Goal: Navigation & Orientation: Find specific page/section

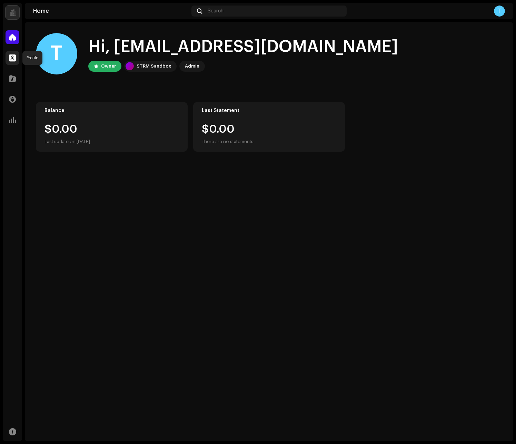
click at [16, 59] on span at bounding box center [12, 58] width 7 height 6
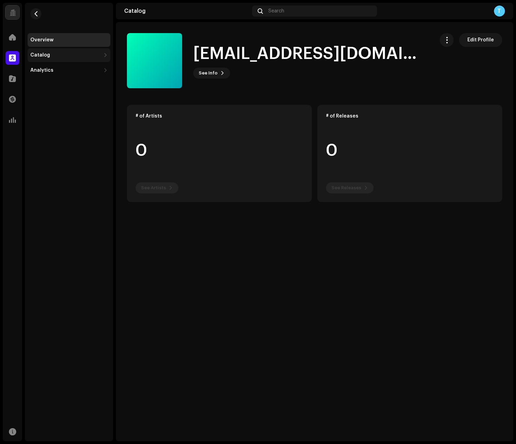
click at [40, 58] on div "Catalog" at bounding box center [69, 55] width 83 height 14
click at [44, 102] on div "Analytics" at bounding box center [41, 101] width 23 height 6
click at [17, 79] on div at bounding box center [13, 79] width 14 height 14
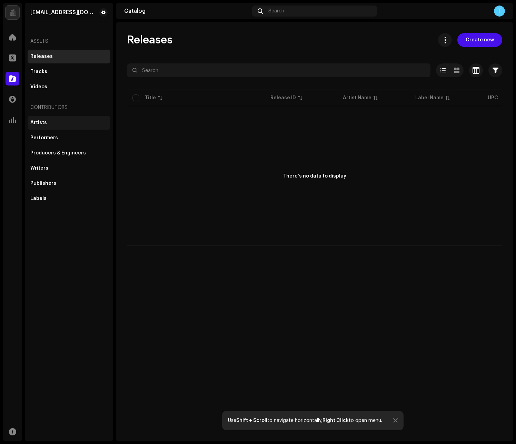
click at [68, 122] on div "Artists" at bounding box center [68, 123] width 77 height 6
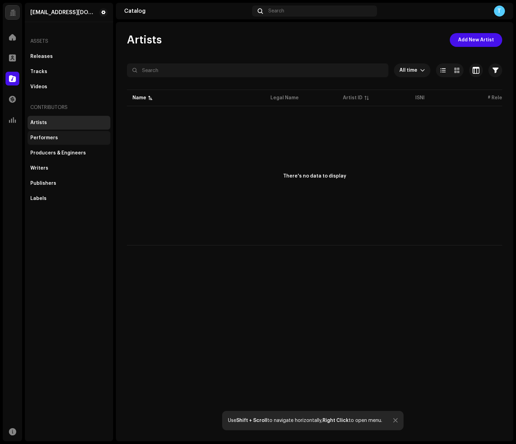
click at [53, 135] on div "Performers" at bounding box center [44, 138] width 28 height 6
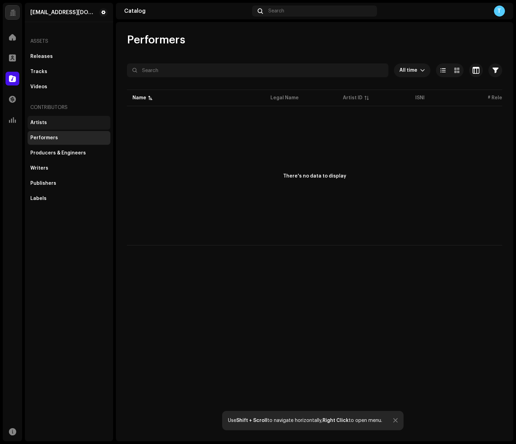
click at [59, 123] on div "Artists" at bounding box center [68, 123] width 77 height 6
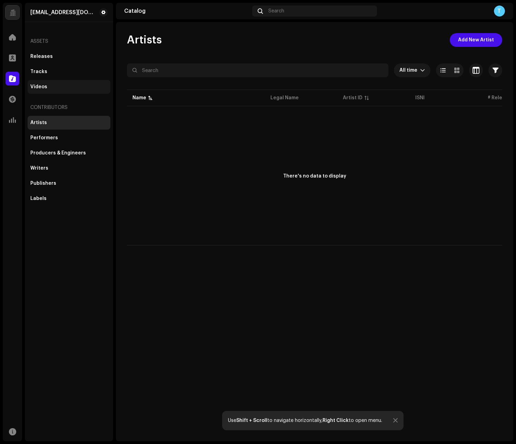
click at [64, 93] on div "Videos" at bounding box center [69, 87] width 83 height 14
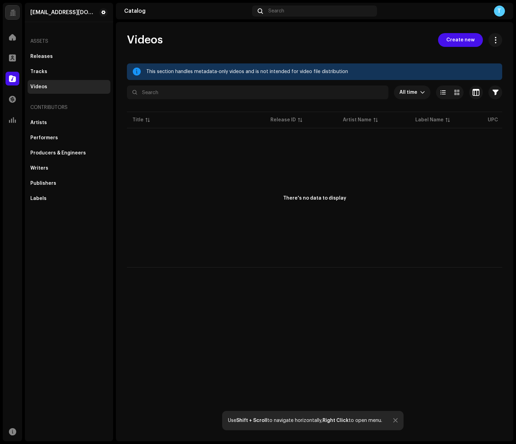
click at [70, 79] on div "Releases Tracks Videos" at bounding box center [69, 72] width 83 height 44
click at [70, 70] on div "Tracks" at bounding box center [68, 72] width 77 height 6
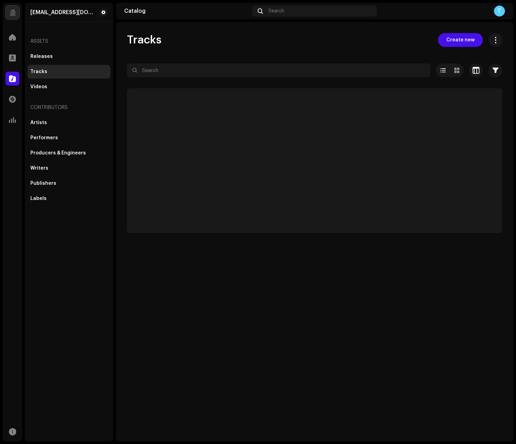
click at [81, 48] on div "Assets" at bounding box center [69, 41] width 83 height 17
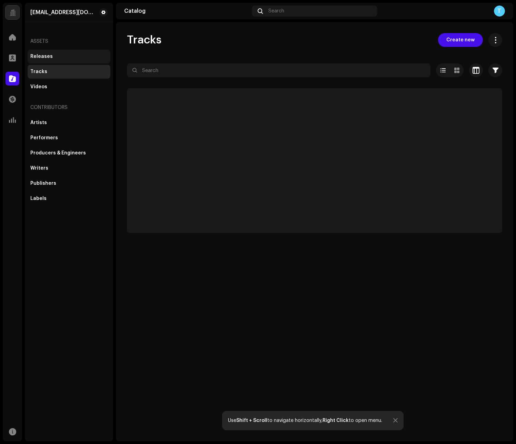
click at [79, 54] on div "Releases" at bounding box center [68, 57] width 77 height 6
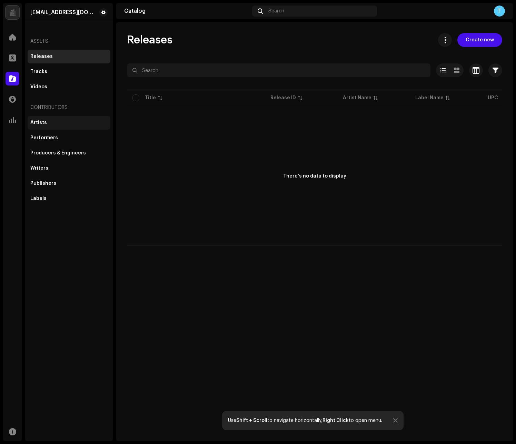
click at [43, 119] on div "Artists" at bounding box center [69, 123] width 83 height 14
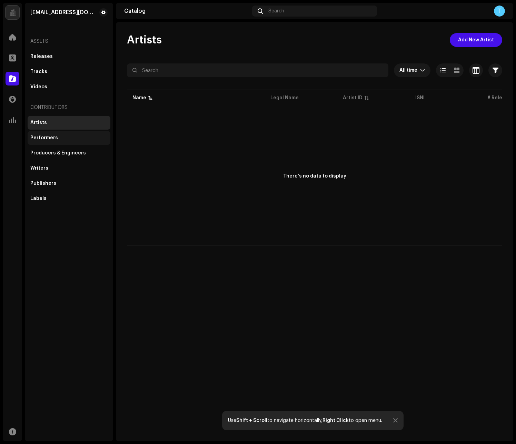
click at [74, 137] on div "Performers" at bounding box center [68, 138] width 77 height 6
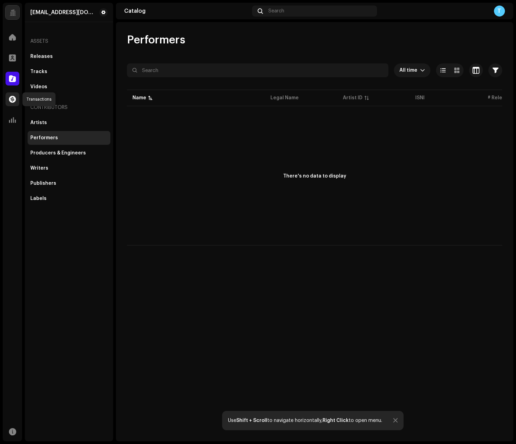
click at [12, 97] on span at bounding box center [12, 100] width 7 height 6
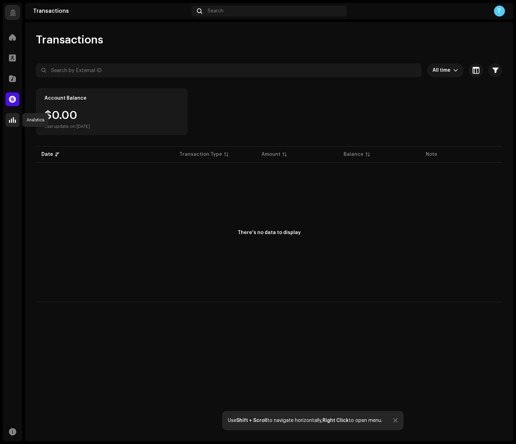
click at [14, 117] on span at bounding box center [12, 120] width 7 height 6
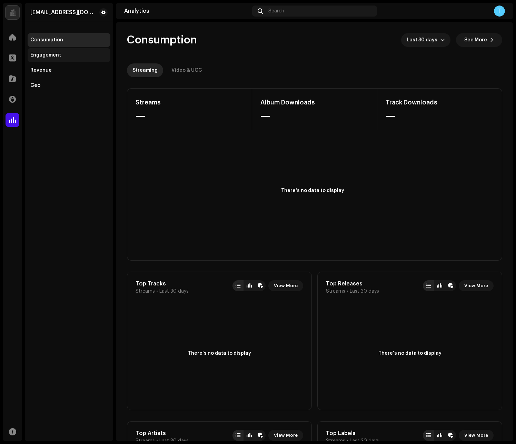
click at [60, 53] on div "Engagement" at bounding box center [68, 55] width 77 height 6
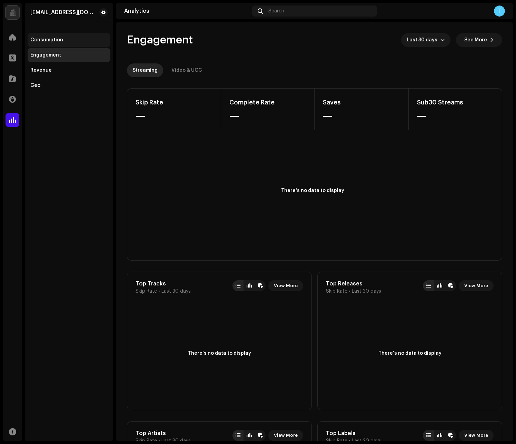
click at [59, 36] on div "Consumption" at bounding box center [69, 40] width 83 height 14
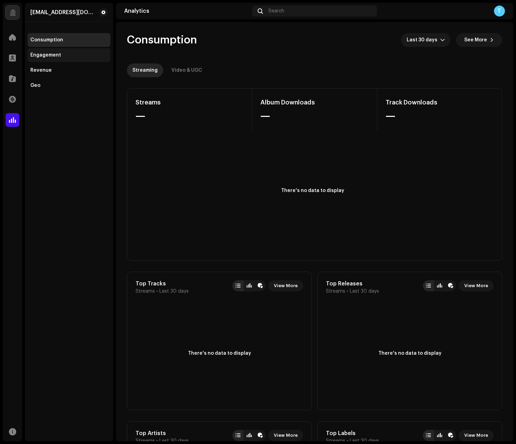
click at [57, 52] on div "Engagement" at bounding box center [45, 55] width 31 height 6
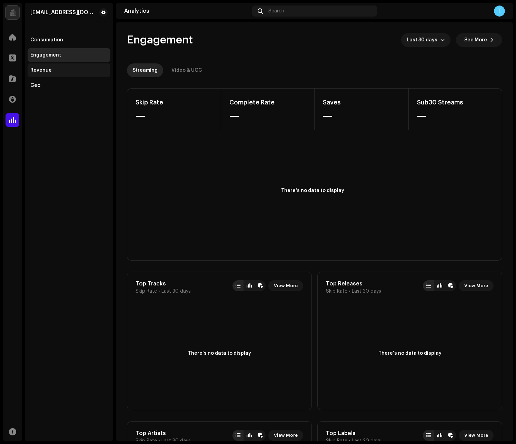
click at [56, 70] on div "Revenue" at bounding box center [68, 71] width 77 height 6
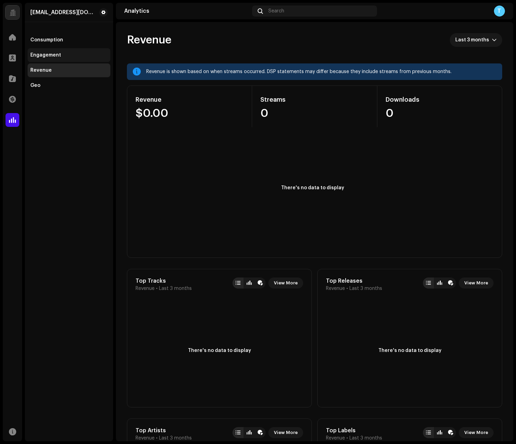
click at [52, 60] on div "Engagement" at bounding box center [69, 55] width 83 height 14
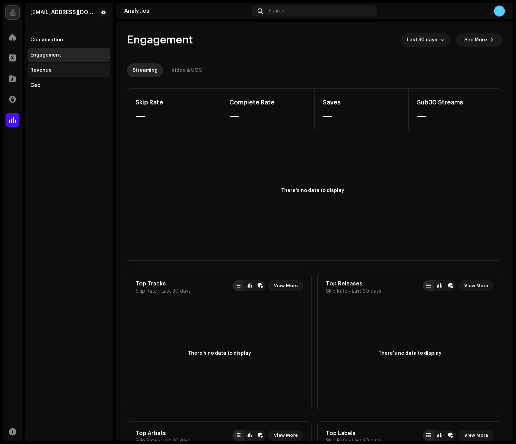
click at [50, 68] on div "Revenue" at bounding box center [40, 71] width 21 height 6
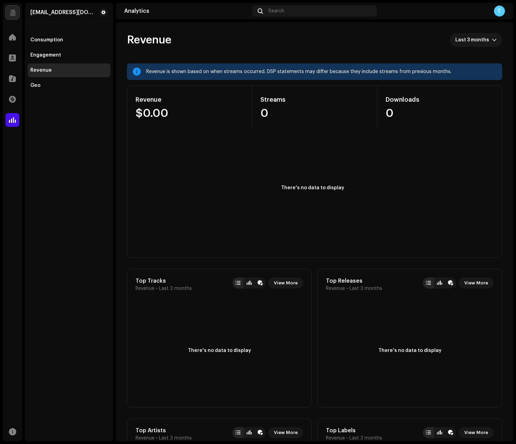
click at [492, 12] on div "T" at bounding box center [442, 11] width 125 height 11
click at [495, 12] on div "T" at bounding box center [499, 11] width 11 height 11
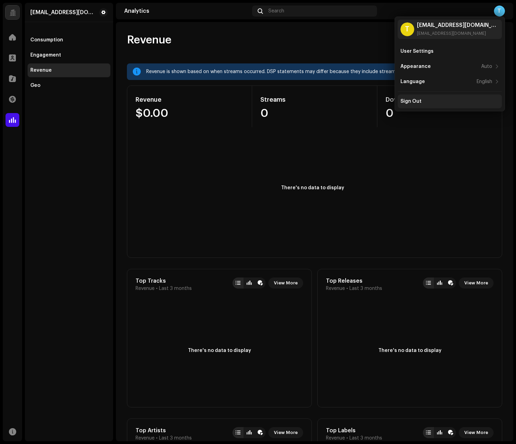
click at [409, 99] on div "Sign Out" at bounding box center [410, 102] width 21 height 6
click at [415, 104] on div "Sign Out" at bounding box center [449, 101] width 104 height 14
